Goal: Task Accomplishment & Management: Use online tool/utility

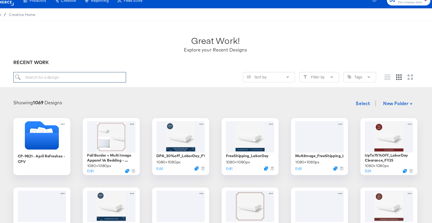
paste input "Multi Image Apparel Vs Bedding"
type input "Multi Image Apparel Vs Bedding"
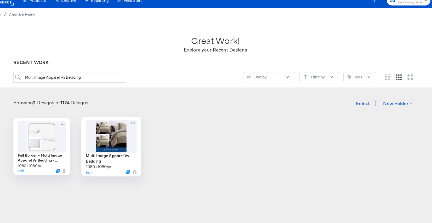
click at [117, 133] on div at bounding box center [120, 132] width 47 height 30
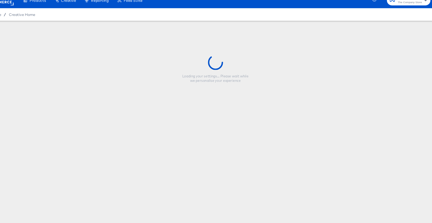
type input "Multi Image Apparel Vs Bedding"
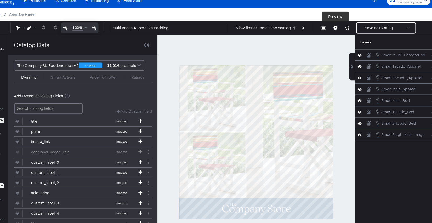
click at [328, 35] on button at bounding box center [326, 32] width 11 height 10
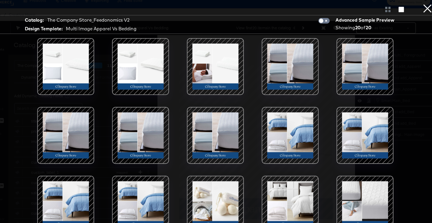
click at [414, 10] on button "×" at bounding box center [411, 5] width 10 height 10
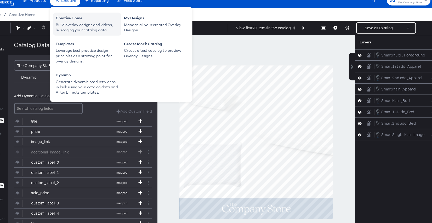
click at [82, 25] on div "Creative Home" at bounding box center [98, 24] width 58 height 6
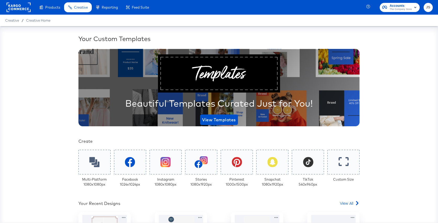
click at [405, 7] on span "Accounts" at bounding box center [401, 5] width 22 height 5
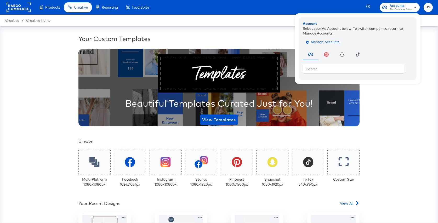
click at [332, 42] on span "Manage Accounts" at bounding box center [323, 42] width 33 height 6
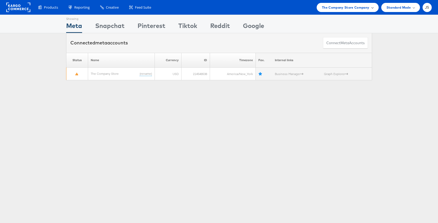
click at [331, 6] on span "The Company Store Company" at bounding box center [346, 7] width 48 height 5
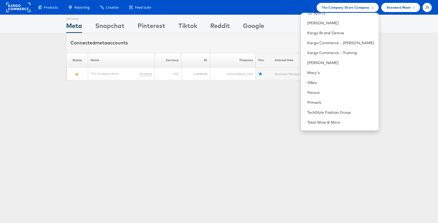
scroll to position [130, 0]
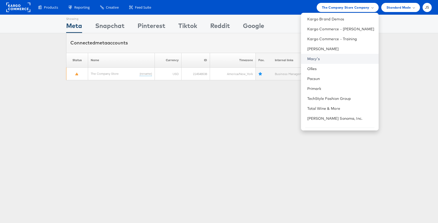
click at [336, 58] on link "Macy's" at bounding box center [340, 58] width 67 height 5
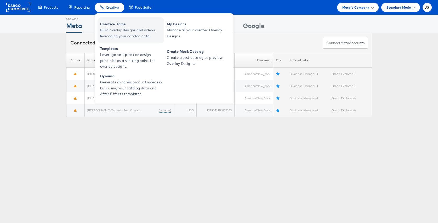
click at [117, 27] on span "Creative Home" at bounding box center [131, 24] width 63 height 6
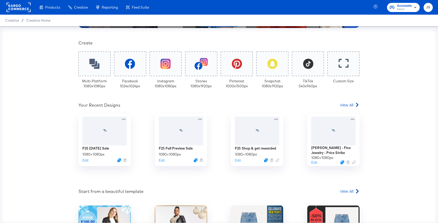
scroll to position [158, 0]
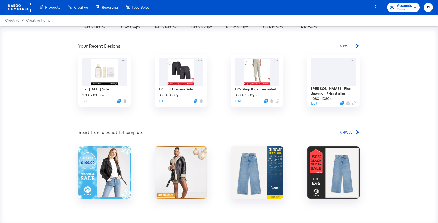
click at [351, 47] on span "View All" at bounding box center [346, 45] width 13 height 5
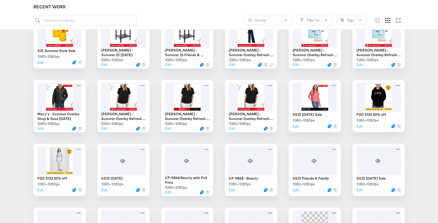
scroll to position [227, 0]
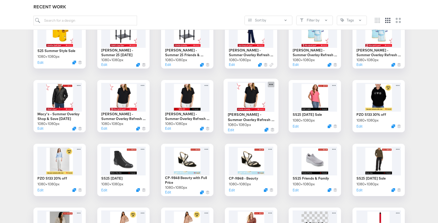
click at [271, 85] on icon at bounding box center [271, 84] width 7 height 5
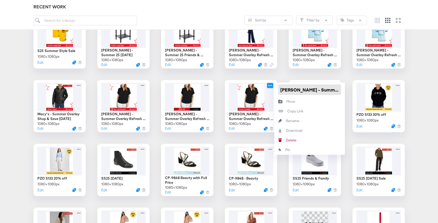
click at [285, 86] on input "[PERSON_NAME] - Summer Overlay Refresh - Promo callout" at bounding box center [309, 90] width 63 height 10
click at [155, 135] on div "Kargo Retail F25 [DATE] Sale 1080 × 1080 px Edit F25 Fall Preview Sale 1080 × 1…" at bounding box center [219, 170] width 428 height 563
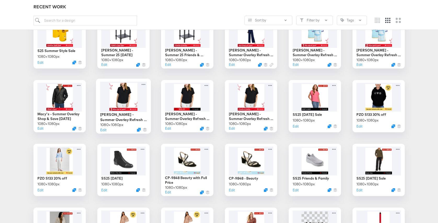
click at [144, 91] on div at bounding box center [123, 97] width 47 height 30
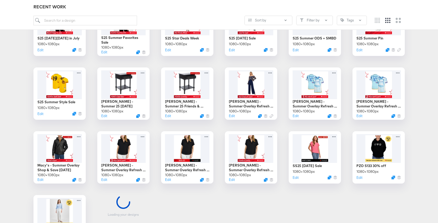
scroll to position [24, 0]
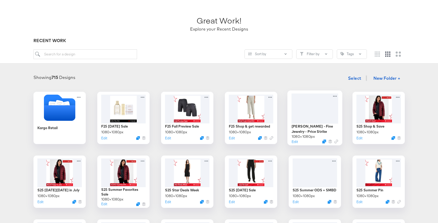
click at [321, 102] on div at bounding box center [315, 108] width 47 height 30
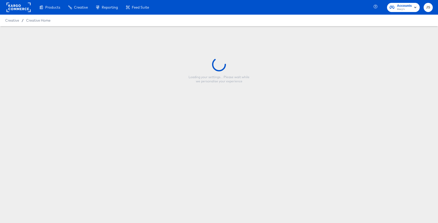
type input "[PERSON_NAME] - Fine Jewelry - Price Strike"
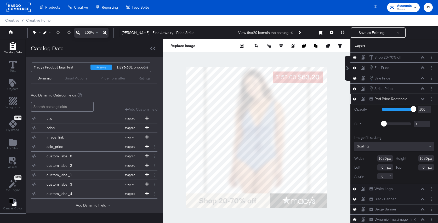
click at [422, 99] on icon at bounding box center [423, 99] width 4 height 2
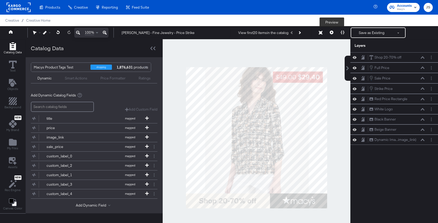
click at [332, 30] on button at bounding box center [331, 32] width 11 height 10
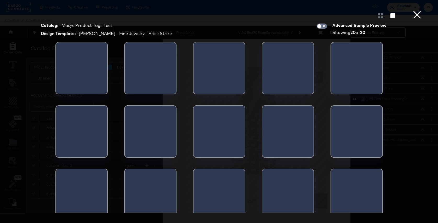
click at [417, 10] on button "×" at bounding box center [417, 5] width 10 height 10
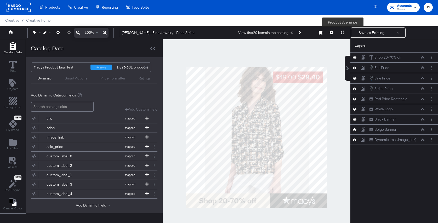
click at [344, 36] on button at bounding box center [342, 32] width 11 height 10
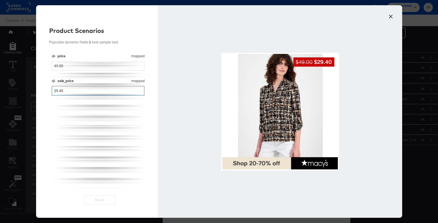
drag, startPoint x: 86, startPoint y: 89, endPoint x: 42, endPoint y: 89, distance: 44.2
click at [42, 89] on div "Product Scenarios Populate dynamic fields & test sample text price mapped price…" at bounding box center [97, 111] width 122 height 213
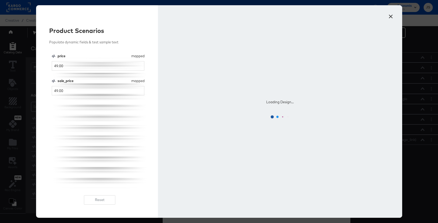
click at [63, 118] on div "price mapped price 49.00 sale_price mapped sale_price 49.00" at bounding box center [100, 121] width 96 height 135
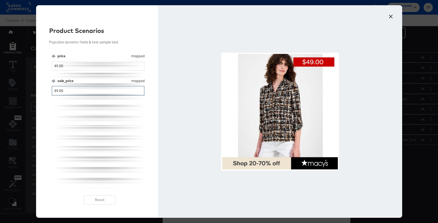
drag, startPoint x: 77, startPoint y: 90, endPoint x: 41, endPoint y: 91, distance: 36.4
click at [41, 91] on div "Product Scenarios Populate dynamic fields & test sample text price mapped price…" at bounding box center [97, 111] width 122 height 213
type input "30"
click at [390, 18] on button "×" at bounding box center [391, 14] width 9 height 9
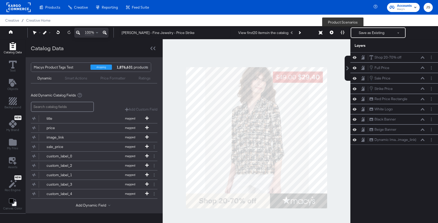
click at [343, 36] on button at bounding box center [342, 32] width 11 height 10
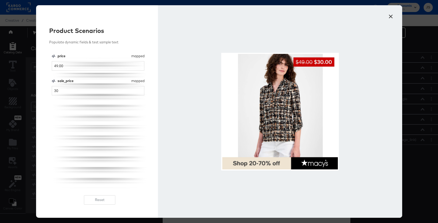
click at [389, 20] on button "×" at bounding box center [391, 14] width 9 height 9
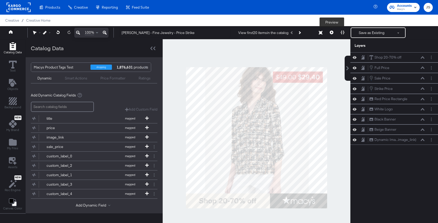
click at [333, 31] on icon at bounding box center [332, 33] width 4 height 4
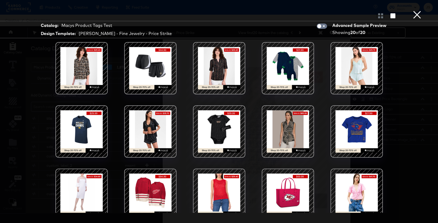
click at [419, 10] on button "×" at bounding box center [417, 5] width 10 height 10
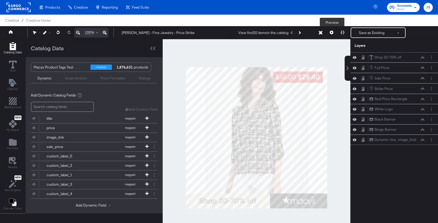
click at [331, 33] on icon at bounding box center [332, 33] width 4 height 4
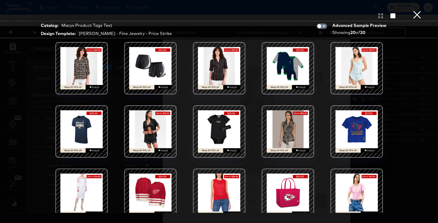
click at [418, 10] on button "×" at bounding box center [417, 5] width 10 height 10
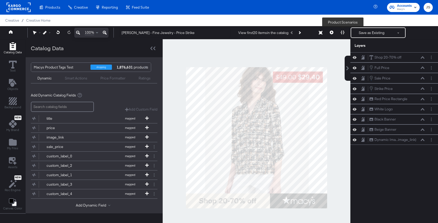
click at [342, 32] on icon at bounding box center [343, 33] width 4 height 4
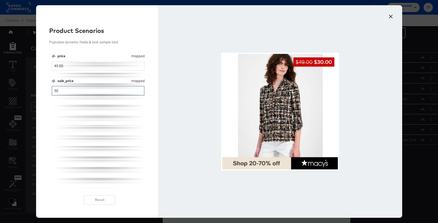
drag, startPoint x: 70, startPoint y: 92, endPoint x: 36, endPoint y: 92, distance: 33.5
click at [36, 92] on div "Product Scenarios Populate dynamic fields & test sample text price mapped price…" at bounding box center [97, 111] width 122 height 213
click at [391, 15] on button "×" at bounding box center [391, 14] width 9 height 9
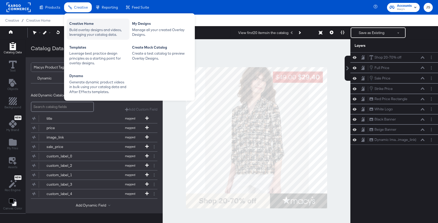
click at [81, 28] on div "Build overlay designs and videos, leveraging your catalog data." at bounding box center [98, 32] width 58 height 10
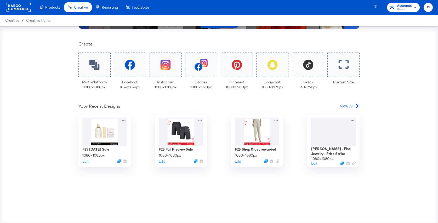
scroll to position [98, 0]
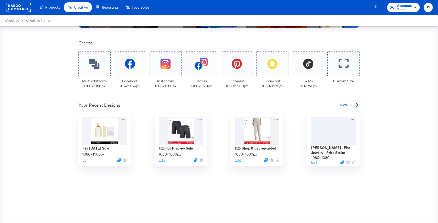
click at [343, 104] on span "View All" at bounding box center [346, 104] width 13 height 5
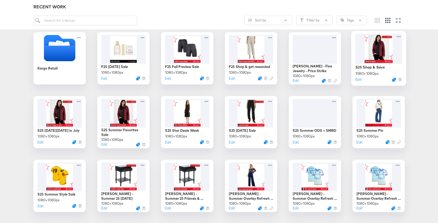
scroll to position [225, 0]
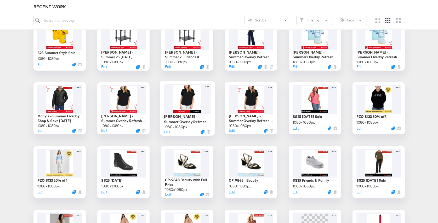
click at [199, 94] on div at bounding box center [187, 99] width 47 height 30
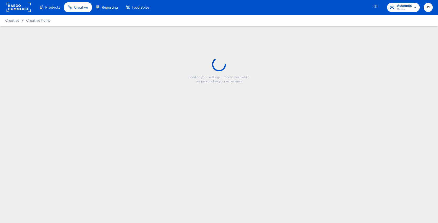
type input "[PERSON_NAME] - Summer Overlay Refresh - Price strike"
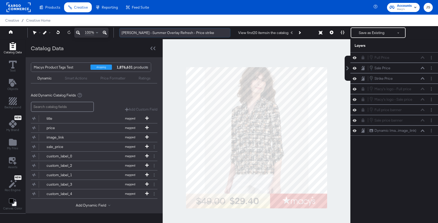
click at [190, 33] on input "[PERSON_NAME] - Summer Overlay Refresh - Price strike" at bounding box center [174, 33] width 111 height 10
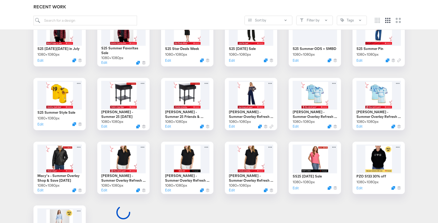
scroll to position [166, 0]
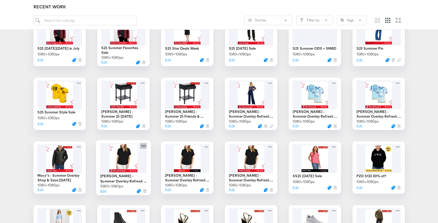
click at [145, 145] on icon at bounding box center [143, 145] width 7 height 5
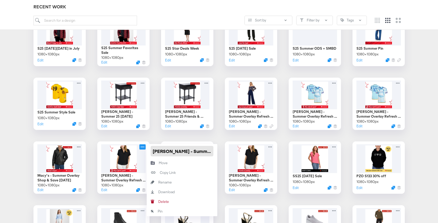
click at [160, 149] on input "[PERSON_NAME] - Summer Overlay Refresh - Countdown 3-day" at bounding box center [182, 151] width 63 height 10
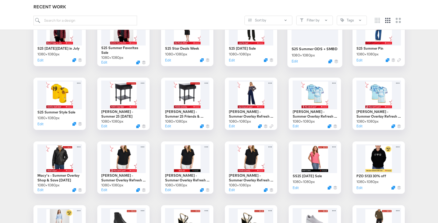
scroll to position [155, 0]
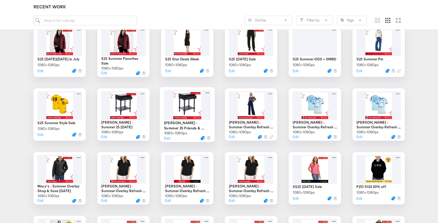
click at [198, 102] on div at bounding box center [187, 105] width 47 height 30
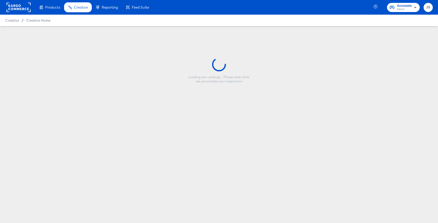
type input "[PERSON_NAME] - Summer 25 Friends & Family"
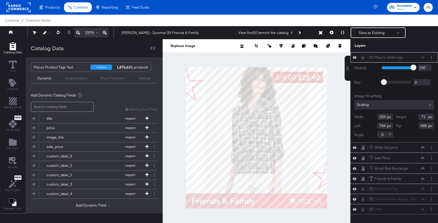
click at [423, 58] on div "Macy's white logo Macy's white logo" at bounding box center [396, 57] width 55 height 5
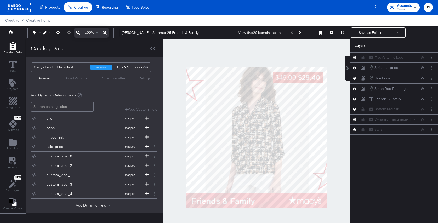
click at [164, 71] on div at bounding box center [257, 137] width 188 height 197
click at [333, 31] on icon at bounding box center [332, 33] width 4 height 4
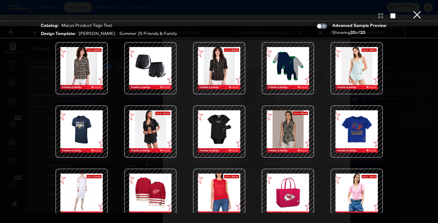
click at [420, 10] on button "×" at bounding box center [417, 5] width 10 height 10
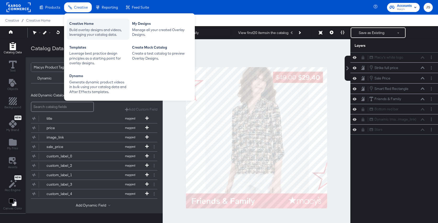
click at [86, 31] on div "Build overlay designs and videos, leveraging your catalog data." at bounding box center [98, 32] width 58 height 10
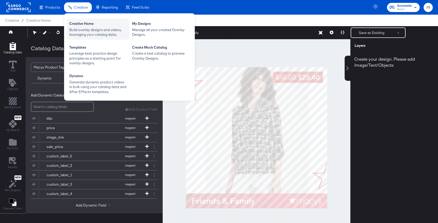
click at [93, 30] on div "Build overlay designs and videos, leveraging your catalog data." at bounding box center [98, 32] width 58 height 10
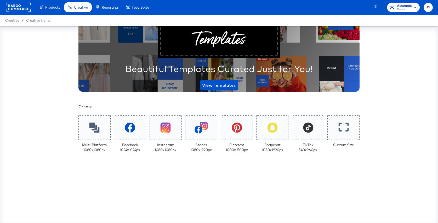
scroll to position [98, 0]
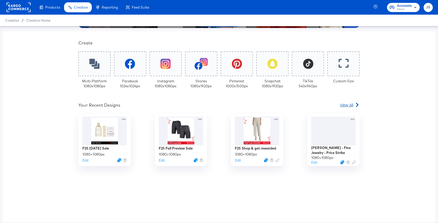
click at [347, 105] on span "View All" at bounding box center [346, 104] width 13 height 5
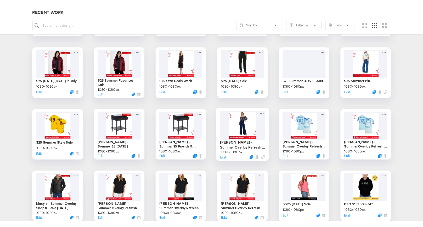
scroll to position [148, 0]
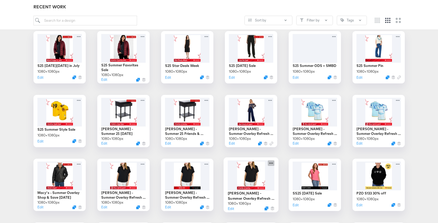
click at [272, 161] on icon at bounding box center [271, 162] width 7 height 5
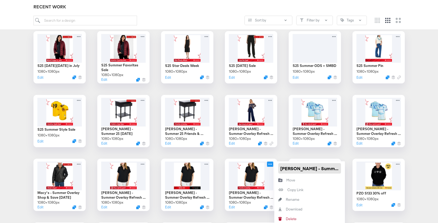
click at [292, 166] on input "[PERSON_NAME] - Summer Overlay Refresh - Promo callout" at bounding box center [309, 168] width 63 height 10
